Goal: Information Seeking & Learning: Understand process/instructions

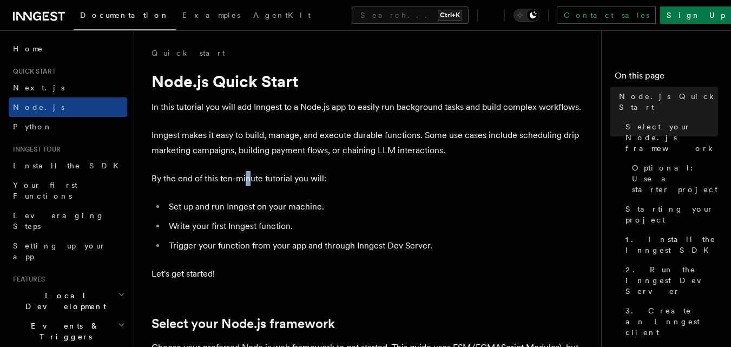
click at [247, 174] on p "By the end of this ten-minute tutorial you will:" at bounding box center [368, 178] width 433 height 15
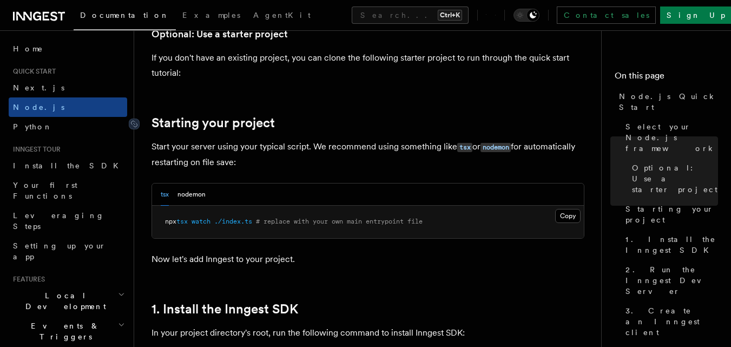
click at [246, 129] on link "Starting your project" at bounding box center [213, 122] width 123 height 15
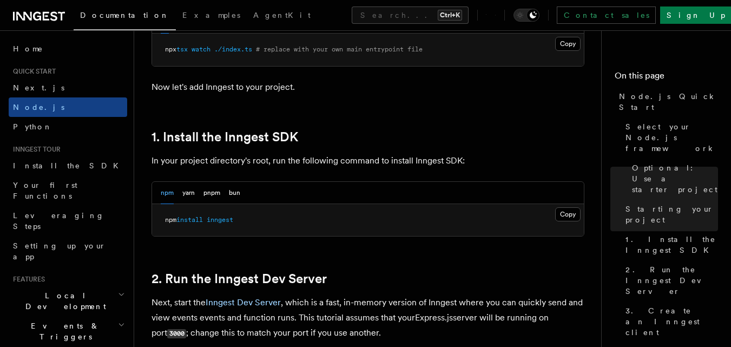
scroll to position [619, 0]
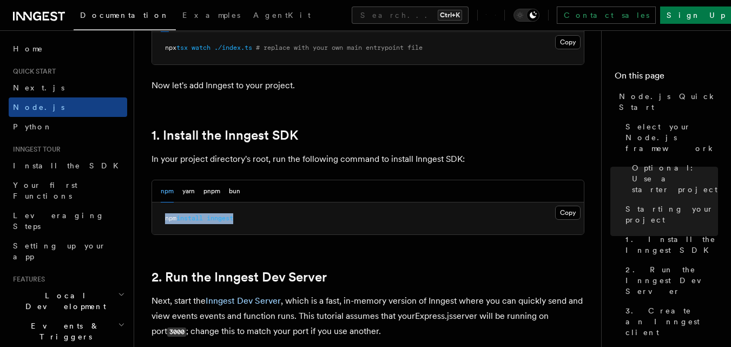
drag, startPoint x: 241, startPoint y: 218, endPoint x: 209, endPoint y: 225, distance: 33.2
click at [155, 225] on pre "npm install inngest" at bounding box center [368, 218] width 432 height 32
copy span "npm install inngest"
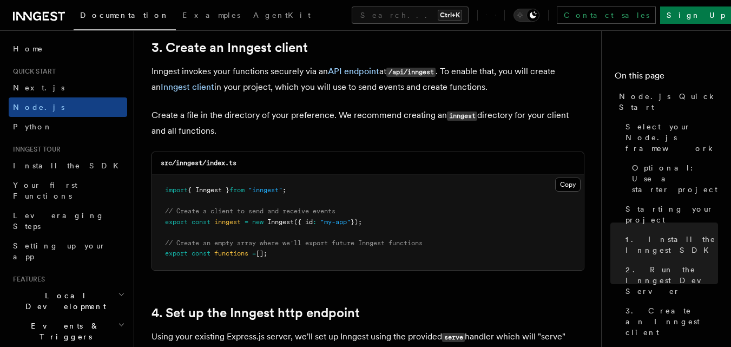
scroll to position [1398, 0]
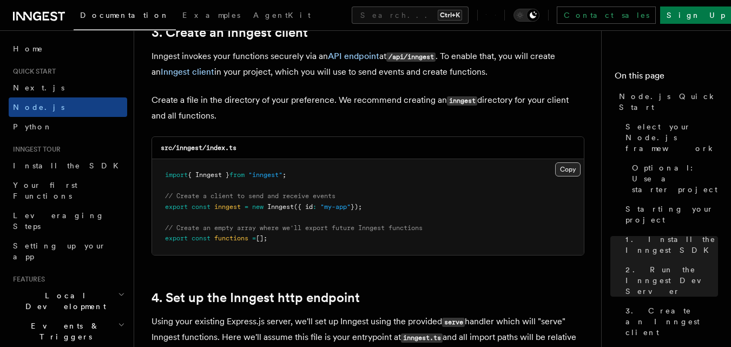
click at [562, 169] on button "Copy Copied" at bounding box center [567, 169] width 25 height 14
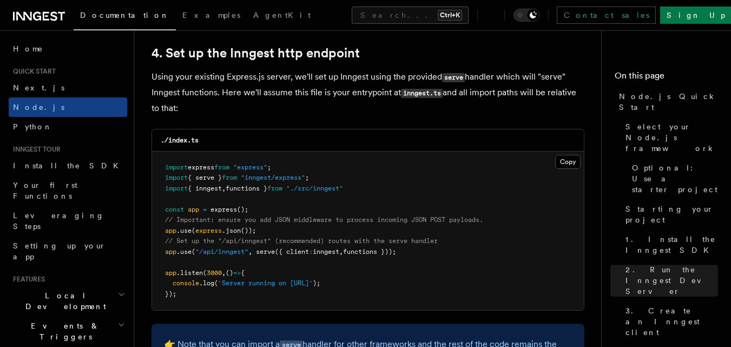
scroll to position [1651, 0]
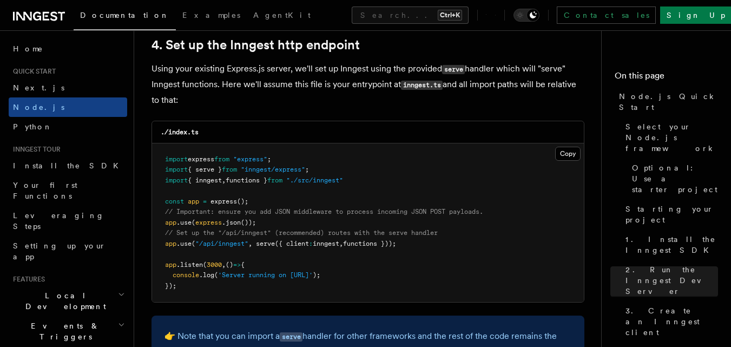
drag, startPoint x: 414, startPoint y: 244, endPoint x: 165, endPoint y: 242, distance: 249.0
click at [165, 242] on pre "import express from "express" ; import { serve } from "inngest/express" ; impor…" at bounding box center [368, 222] width 432 height 159
copy span "app .use ( "/api/inngest" , serve ({ client : inngest , functions }));"
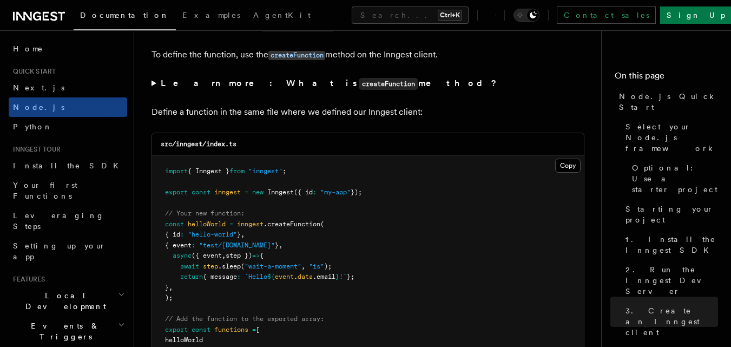
scroll to position [2098, 0]
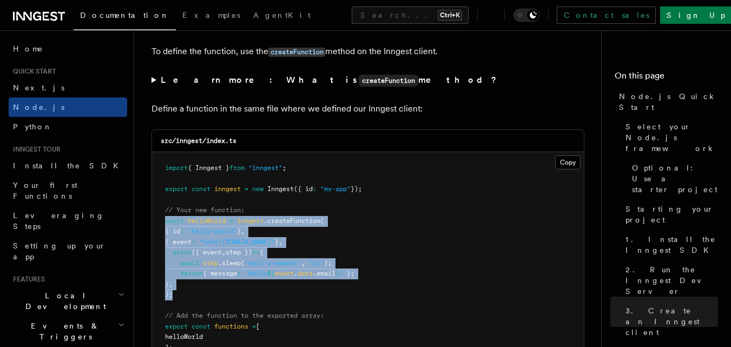
drag, startPoint x: 166, startPoint y: 219, endPoint x: 219, endPoint y: 291, distance: 89.4
click at [219, 291] on pre "import { Inngest } from "inngest" ; export const inngest = new Inngest ({ id : …" at bounding box center [368, 258] width 432 height 212
copy code "const helloWorld = inngest .createFunction ( { id : "hello-world" } , { event :…"
